Goal: Task Accomplishment & Management: Use online tool/utility

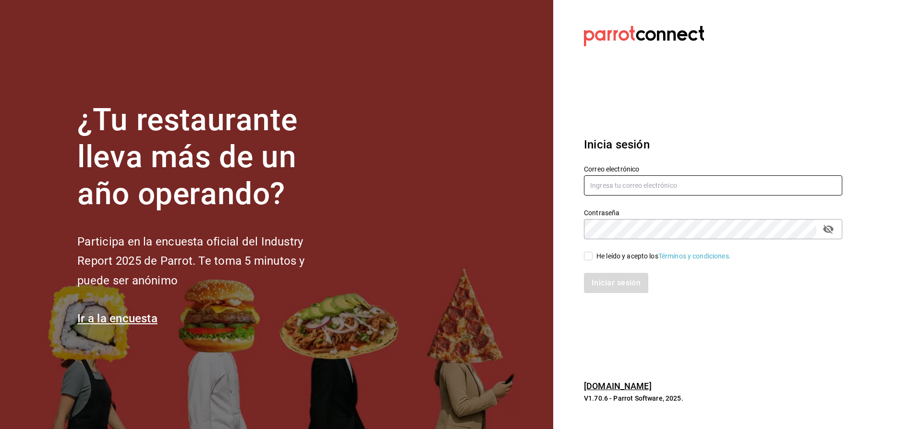
click at [616, 185] on input "text" at bounding box center [713, 185] width 258 height 20
type input "[EMAIL_ADDRESS][DOMAIN_NAME]"
click at [592, 255] on input "He leído y acepto los Términos y condiciones." at bounding box center [588, 256] width 9 height 9
checkbox input "true"
click at [604, 283] on button "Iniciar sesión" at bounding box center [616, 283] width 65 height 20
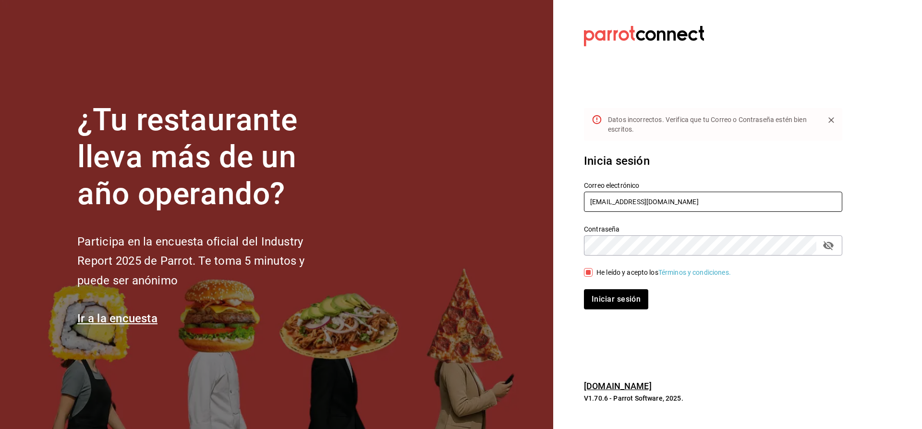
click at [602, 200] on input "danilqs77@gmail.com" at bounding box center [713, 202] width 258 height 20
drag, startPoint x: 601, startPoint y: 202, endPoint x: 605, endPoint y: 199, distance: 5.2
click at [601, 202] on input "danilqs77@gmail.com" at bounding box center [713, 202] width 258 height 20
click at [602, 200] on input "danilqs77@gmail.com" at bounding box center [713, 202] width 258 height 20
click at [603, 199] on input "danilqs77@gmail.com" at bounding box center [713, 202] width 258 height 20
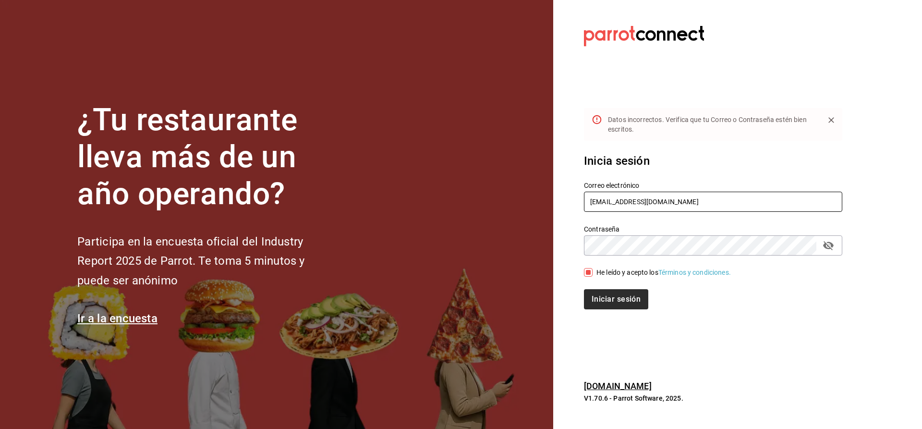
type input "danielqs77@gmail.com"
click at [597, 298] on button "Iniciar sesión" at bounding box center [616, 299] width 65 height 20
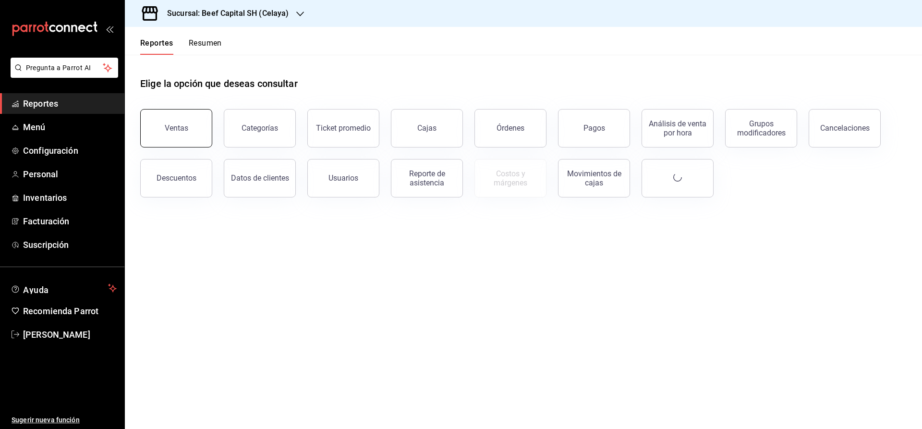
click at [188, 135] on button "Ventas" at bounding box center [176, 128] width 72 height 38
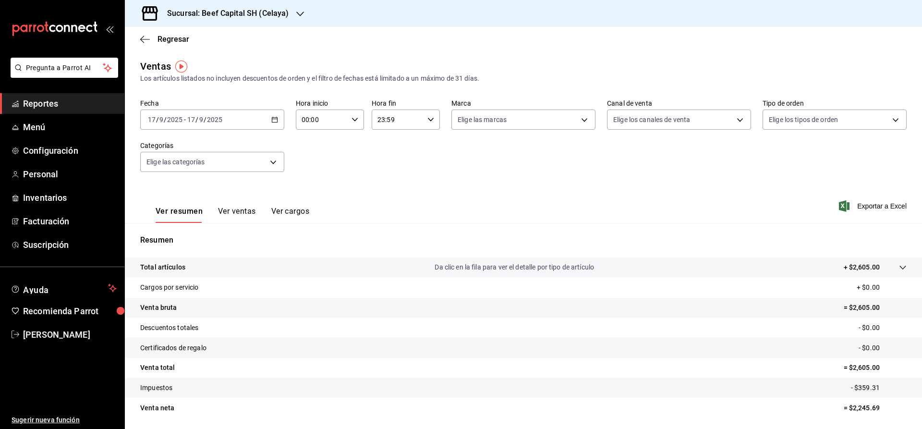
click at [273, 119] on \(Stroke\) "button" at bounding box center [274, 119] width 5 height 0
click at [188, 228] on li "Rango de fechas" at bounding box center [186, 235] width 90 height 22
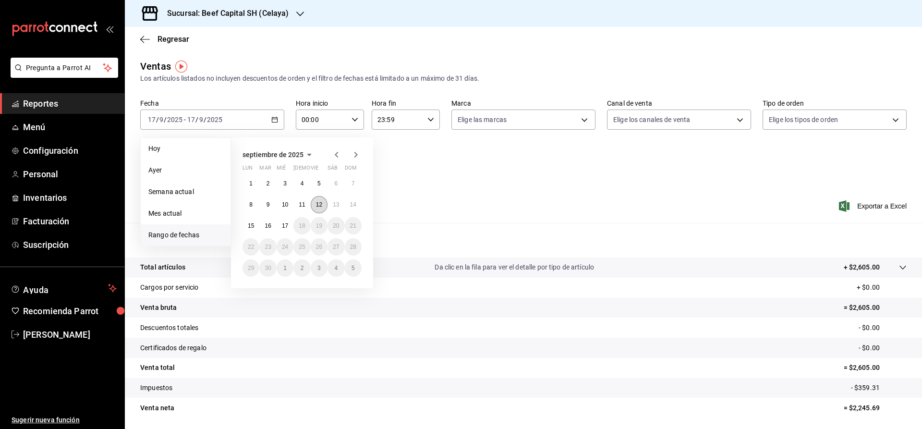
click at [320, 203] on abbr "12" at bounding box center [319, 204] width 6 height 7
click at [271, 221] on button "16" at bounding box center [267, 225] width 17 height 17
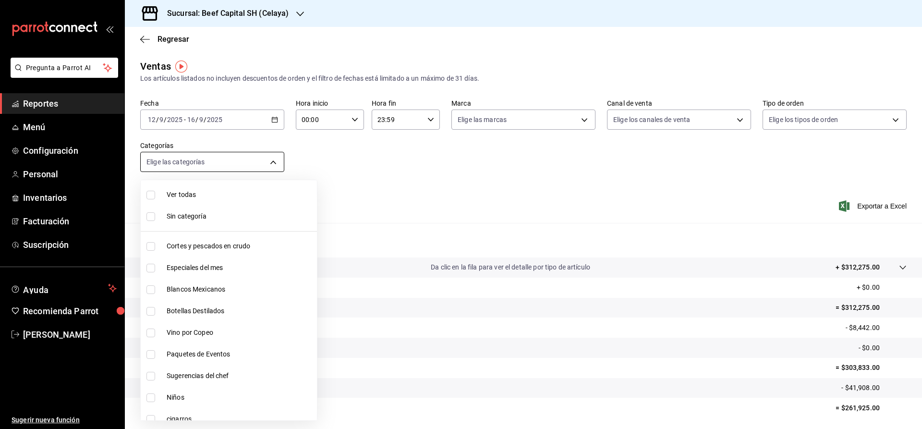
click at [262, 161] on body "Pregunta a Parrot AI Reportes Menú Configuración Personal Inventarios Facturaci…" at bounding box center [461, 214] width 922 height 429
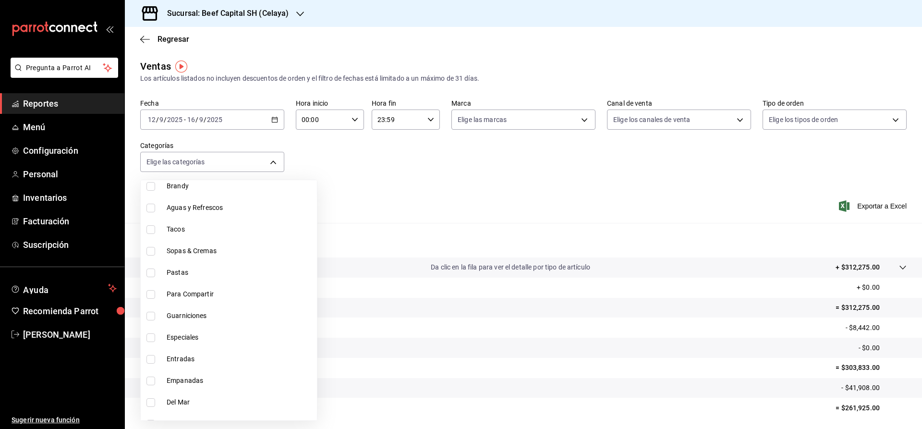
click at [187, 336] on span "Especiales" at bounding box center [240, 337] width 147 height 10
type input "de741931-9ed1-4cb1-84ab-60bb22f4b5a8"
checkbox input "true"
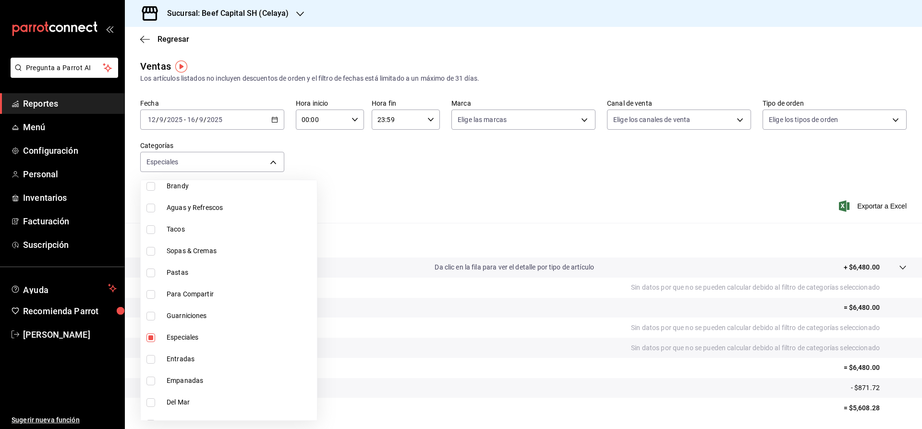
click at [876, 208] on div at bounding box center [461, 214] width 922 height 429
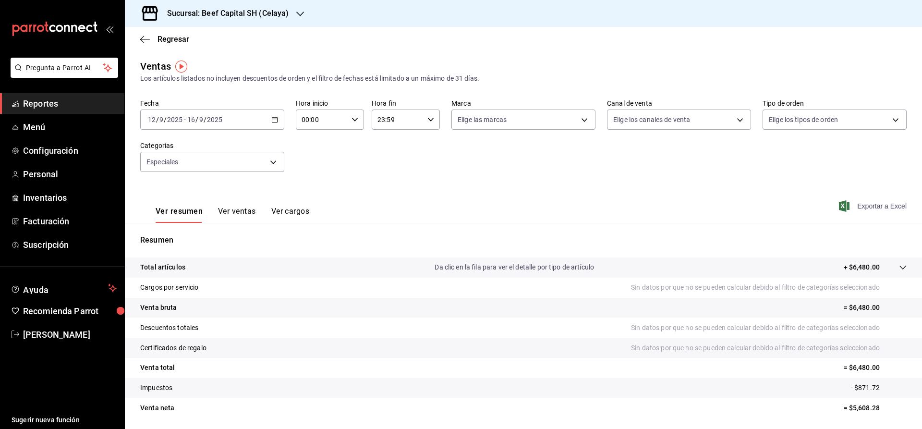
click at [854, 201] on span "Exportar a Excel" at bounding box center [874, 206] width 66 height 12
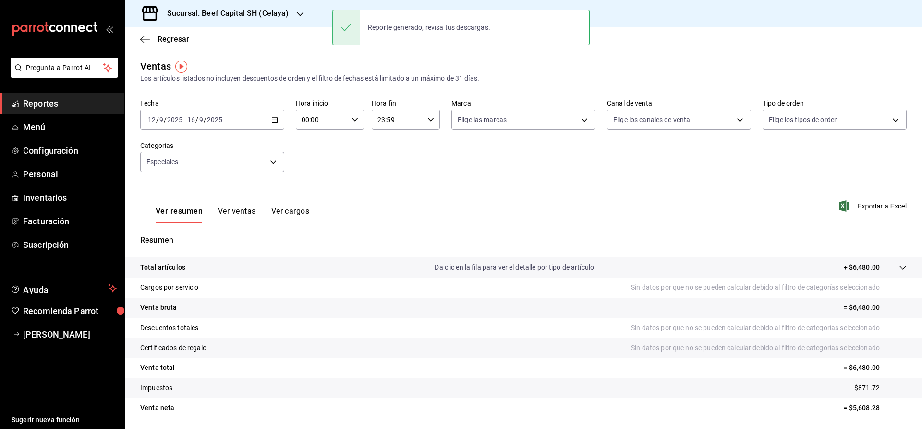
click at [463, 26] on div "Reporte generado, revisa tus descargas." at bounding box center [429, 27] width 138 height 21
click at [890, 208] on span "Exportar a Excel" at bounding box center [874, 206] width 66 height 12
click at [887, 208] on div "Exportando a excel..." at bounding box center [868, 206] width 78 height 9
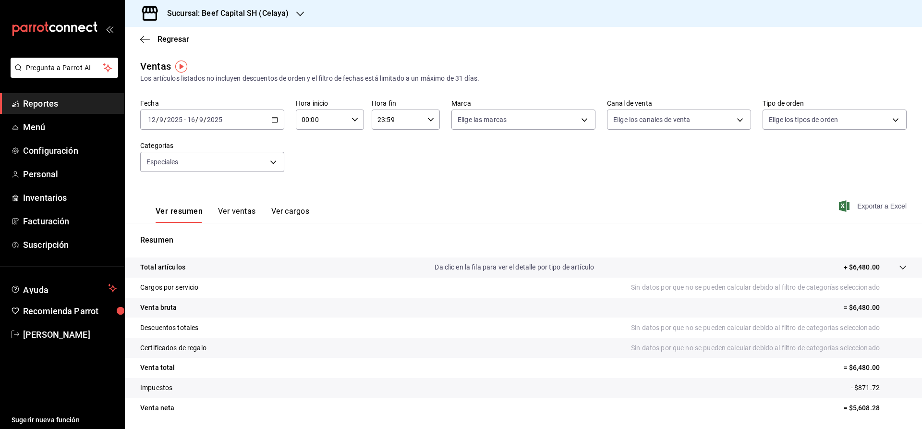
click at [854, 203] on span "Exportar a Excel" at bounding box center [874, 206] width 66 height 12
click at [854, 203] on div "Exportando a excel..." at bounding box center [868, 206] width 78 height 9
click at [872, 202] on span "Exportar a Excel" at bounding box center [874, 206] width 66 height 12
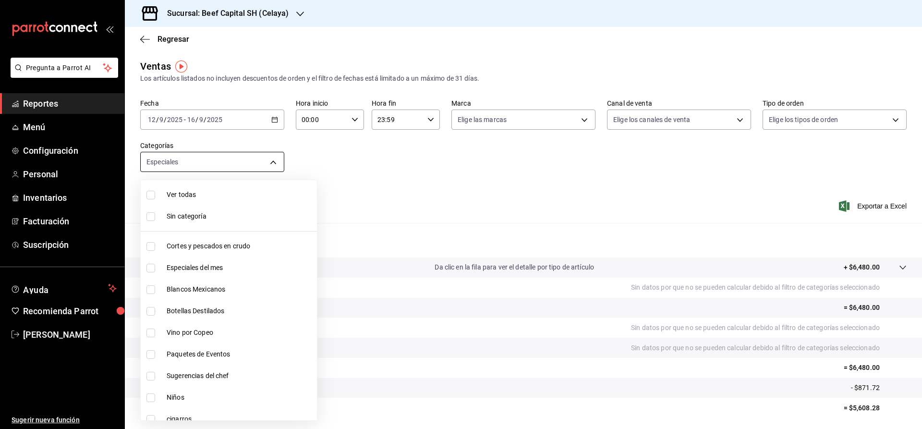
click at [272, 160] on body "Pregunta a Parrot AI Reportes Menú Configuración Personal Inventarios Facturaci…" at bounding box center [461, 214] width 922 height 429
click at [199, 265] on span "Especiales del mes" at bounding box center [240, 268] width 147 height 10
type input "de741931-9ed1-4cb1-84ab-60bb22f4b5a8,ff0942d4-a114-4278-bf43-4291bef7f875"
checkbox input "true"
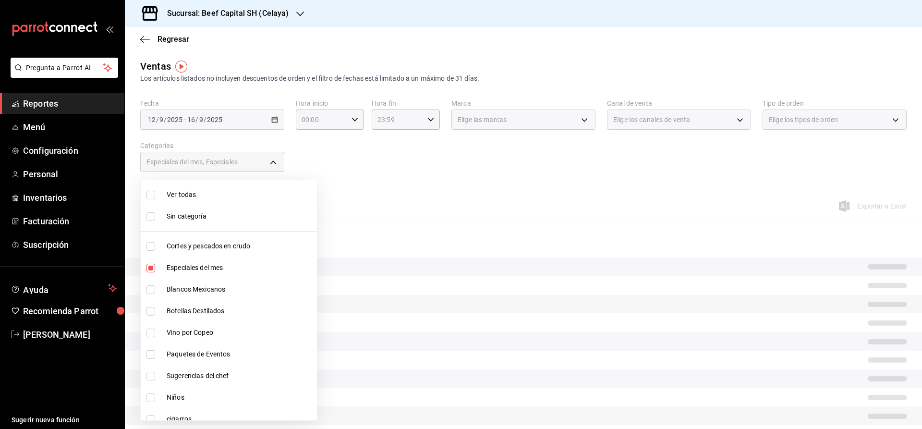
click at [199, 265] on span "Especiales del mes" at bounding box center [240, 268] width 147 height 10
type input "de741931-9ed1-4cb1-84ab-60bb22f4b5a8"
checkbox input "false"
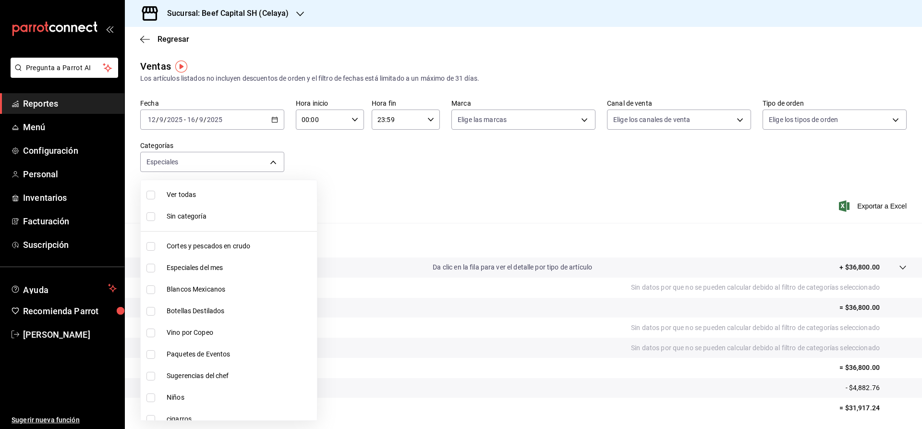
click at [868, 207] on div at bounding box center [461, 214] width 922 height 429
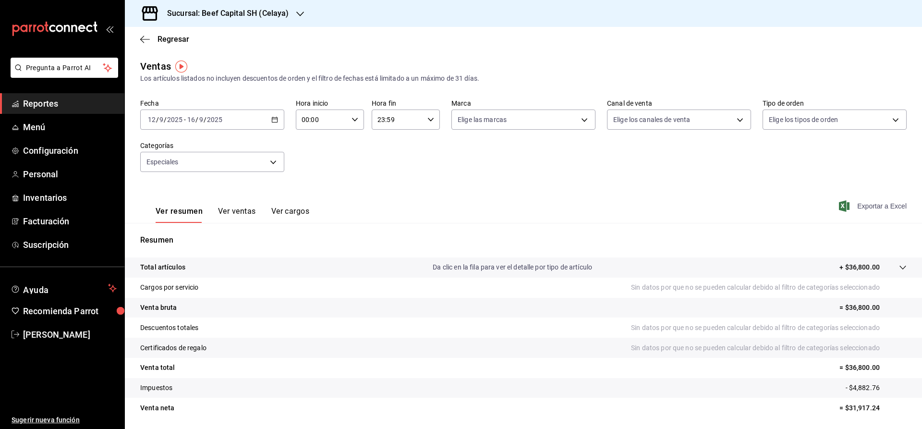
click at [867, 203] on span "Exportar a Excel" at bounding box center [874, 206] width 66 height 12
click at [867, 203] on div "Exportando a excel..." at bounding box center [868, 206] width 78 height 9
click at [271, 163] on body "Pregunta a Parrot AI Reportes Menú Configuración Personal Inventarios Facturaci…" at bounding box center [461, 214] width 922 height 429
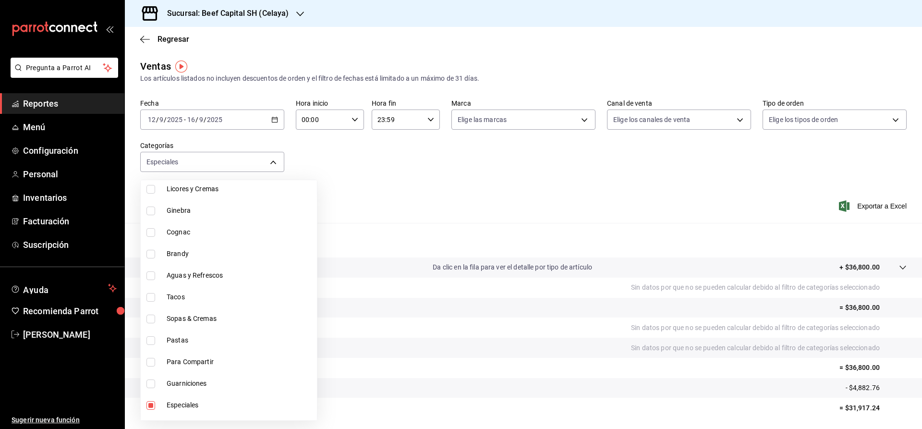
scroll to position [769, 0]
click at [182, 275] on span "Tacos" at bounding box center [240, 277] width 147 height 10
type input "de741931-9ed1-4cb1-84ab-60bb22f4b5a8,9d4b6974-5cd2-4e52-bc80-ffa20bfb8dc2"
checkbox input "true"
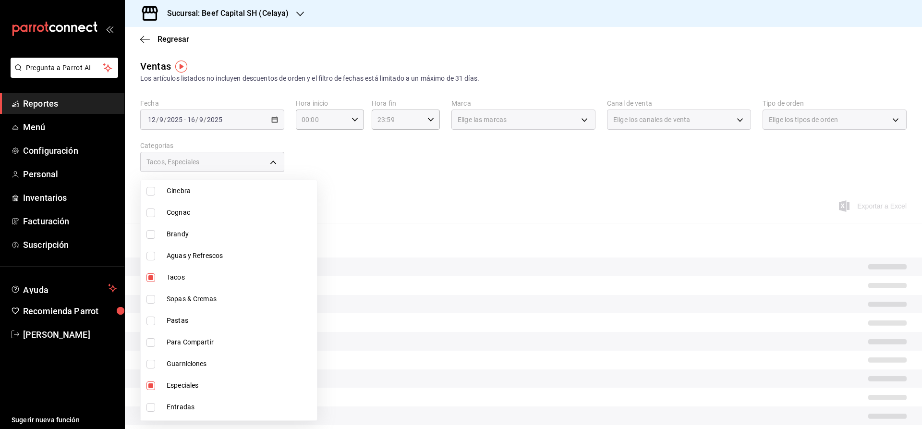
click at [182, 275] on span "Tacos" at bounding box center [240, 277] width 147 height 10
type input "de741931-9ed1-4cb1-84ab-60bb22f4b5a8"
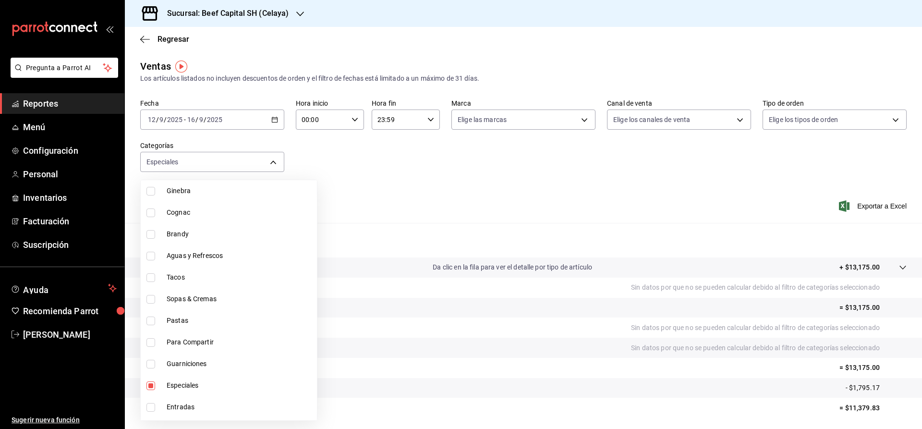
click at [150, 277] on input "checkbox" at bounding box center [151, 277] width 9 height 9
checkbox input "true"
type input "de741931-9ed1-4cb1-84ab-60bb22f4b5a8,9d4b6974-5cd2-4e52-bc80-ffa20bfb8dc2"
click at [852, 205] on div at bounding box center [461, 214] width 922 height 429
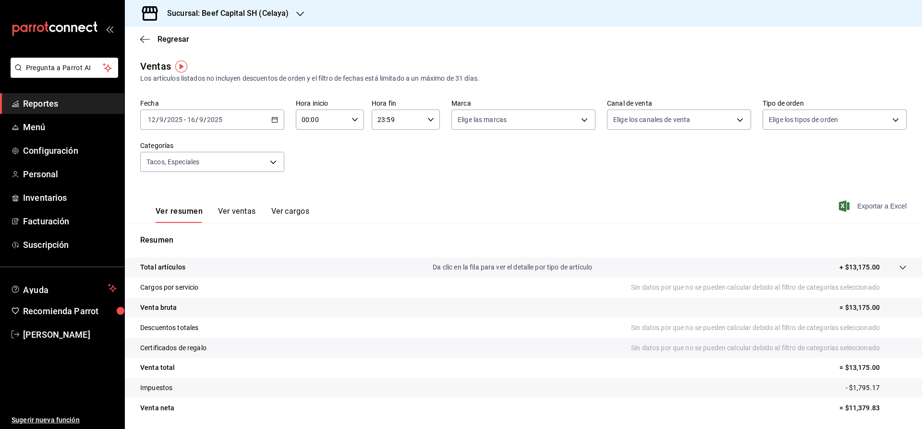
click at [858, 203] on span "Exportar a Excel" at bounding box center [874, 206] width 66 height 12
click at [858, 203] on div "Exportar a Excel" at bounding box center [874, 206] width 66 height 12
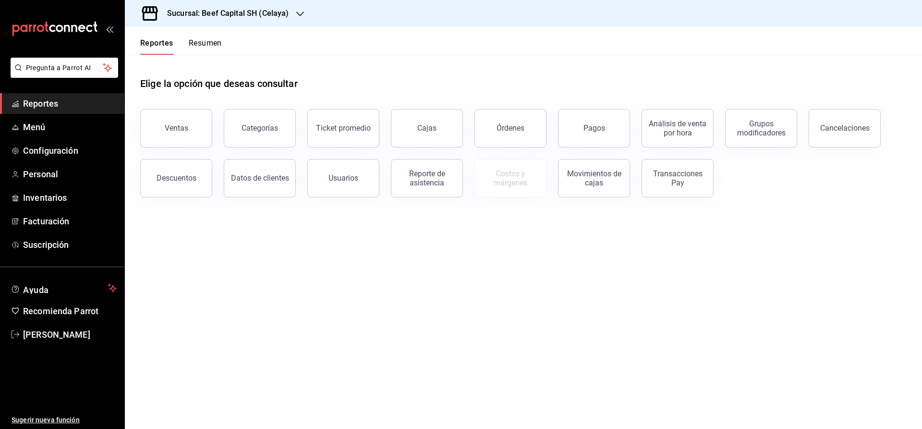
click at [158, 136] on button "Ventas" at bounding box center [176, 128] width 72 height 38
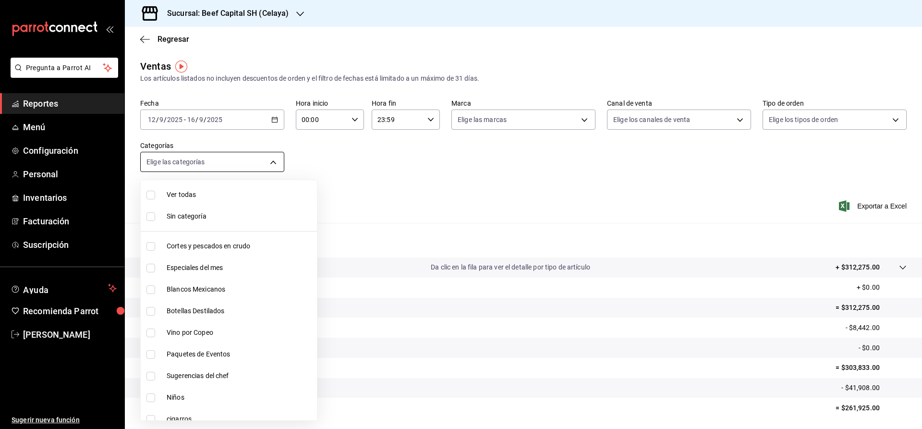
click at [269, 164] on body "Pregunta a Parrot AI Reportes Menú Configuración Personal Inventarios Facturaci…" at bounding box center [461, 214] width 922 height 429
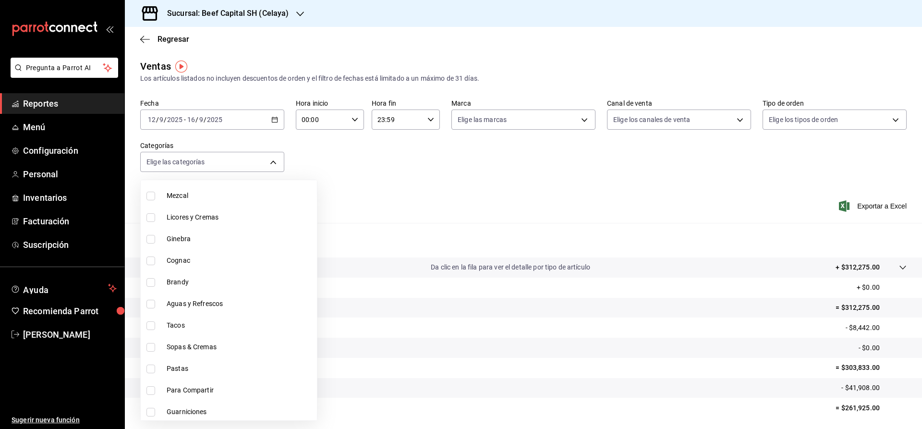
click at [174, 321] on span "Tacos" at bounding box center [240, 325] width 147 height 10
type input "9d4b6974-5cd2-4e52-bc80-ffa20bfb8dc2"
checkbox input "true"
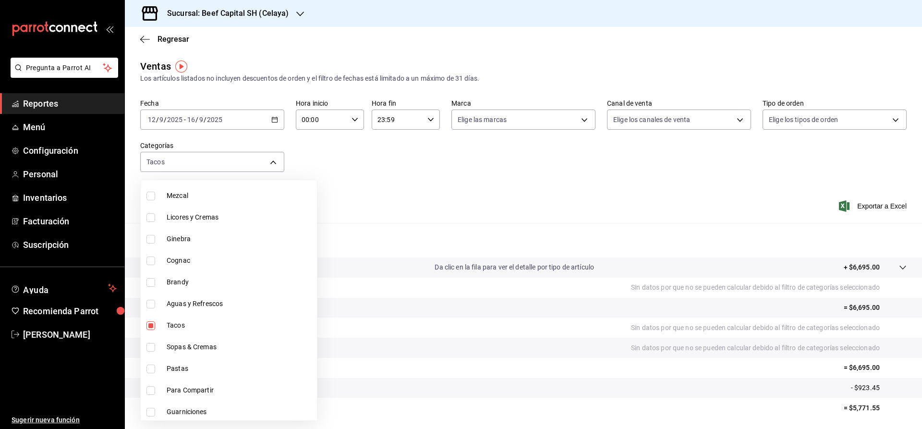
click at [860, 204] on div at bounding box center [461, 214] width 922 height 429
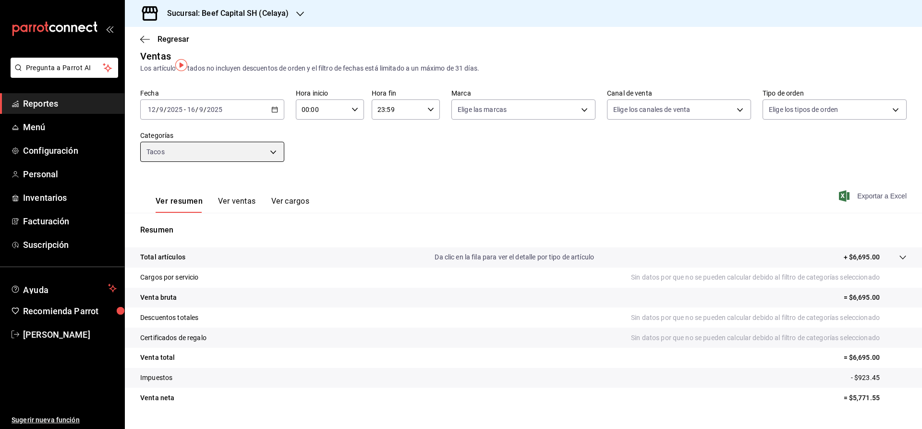
scroll to position [31, 0]
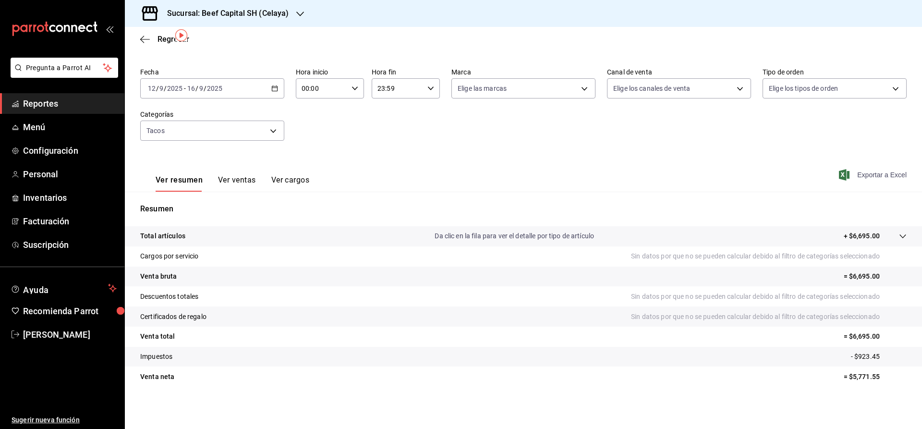
click at [873, 173] on span "Exportar a Excel" at bounding box center [874, 175] width 66 height 12
click at [873, 173] on div "Exportando a excel..." at bounding box center [868, 175] width 78 height 9
click at [268, 128] on body "Pregunta a Parrot AI Reportes Menú Configuración Personal Inventarios Facturaci…" at bounding box center [461, 214] width 922 height 429
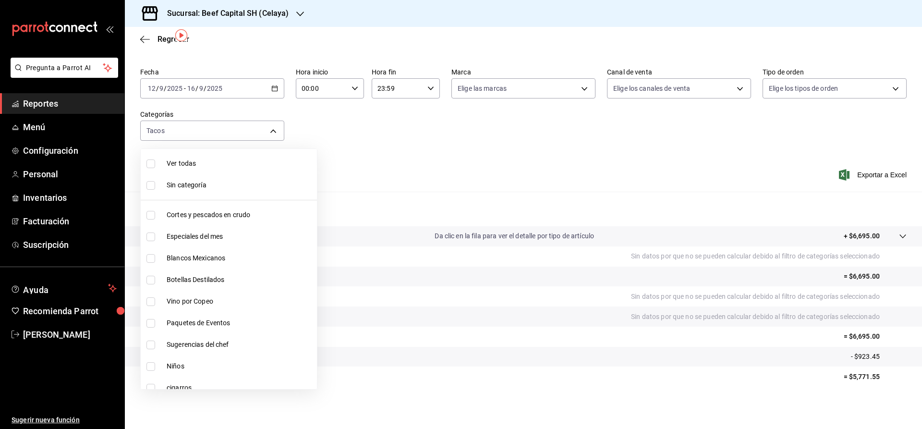
click at [219, 234] on span "Especiales del mes" at bounding box center [240, 237] width 147 height 10
type input "9d4b6974-5cd2-4e52-bc80-ffa20bfb8dc2,ff0942d4-a114-4278-bf43-4291bef7f875"
checkbox input "true"
click at [219, 234] on span "Especiales del mes" at bounding box center [240, 237] width 147 height 10
type input "9d4b6974-5cd2-4e52-bc80-ffa20bfb8dc2"
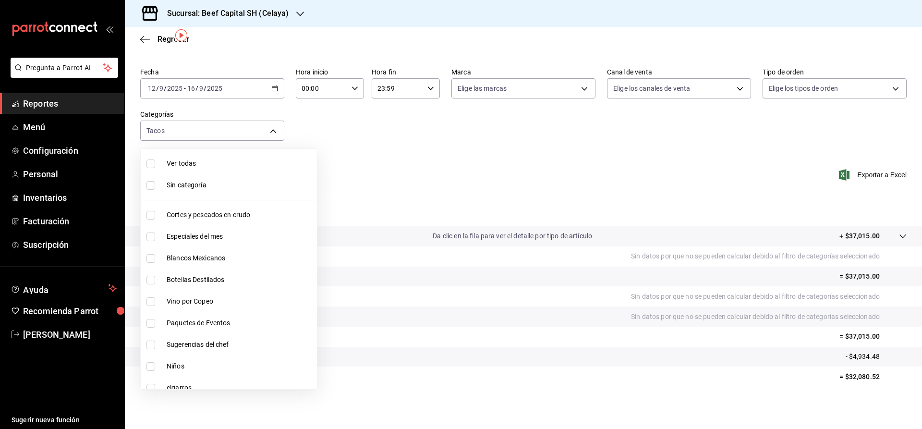
click at [149, 236] on input "checkbox" at bounding box center [151, 236] width 9 height 9
checkbox input "true"
type input "9d4b6974-5cd2-4e52-bc80-ffa20bfb8dc2,ff0942d4-a114-4278-bf43-4291bef7f875"
click at [861, 173] on div at bounding box center [461, 214] width 922 height 429
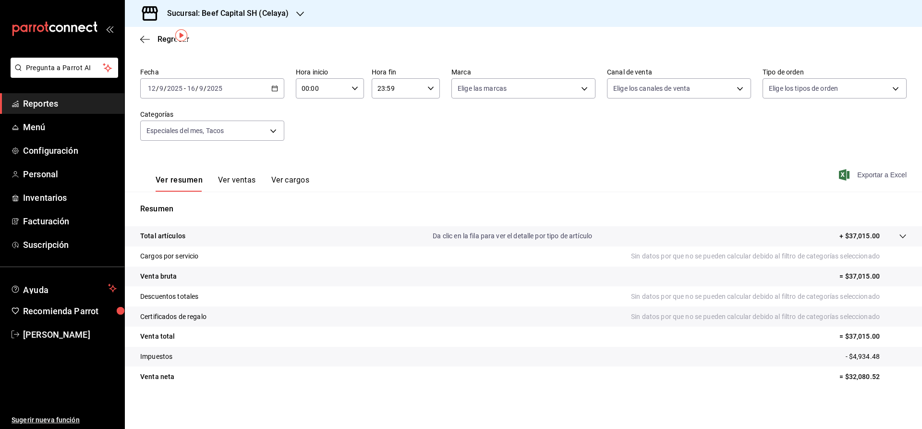
click at [862, 171] on span "Exportar a Excel" at bounding box center [874, 175] width 66 height 12
click at [862, 171] on div "Exportando a excel..." at bounding box center [868, 175] width 78 height 9
